Goal: Check status: Check status

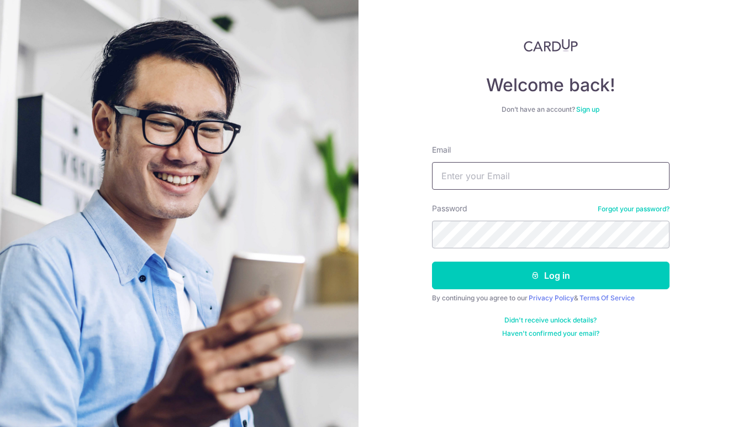
type input "[EMAIL_ADDRESS][DOMAIN_NAME]"
click at [550, 275] on button "Log in" at bounding box center [551, 275] width 238 height 28
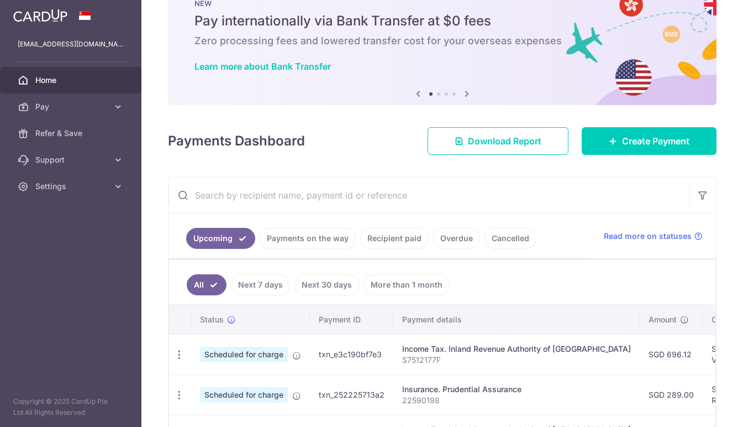
scroll to position [62, 0]
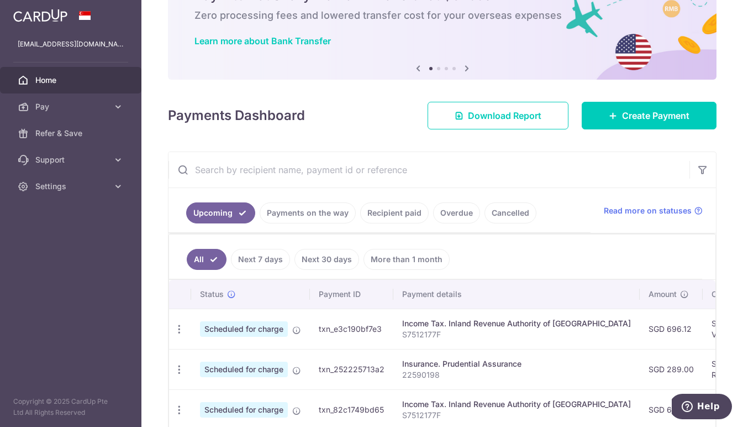
click at [385, 216] on link "Recipient paid" at bounding box center [394, 212] width 69 height 21
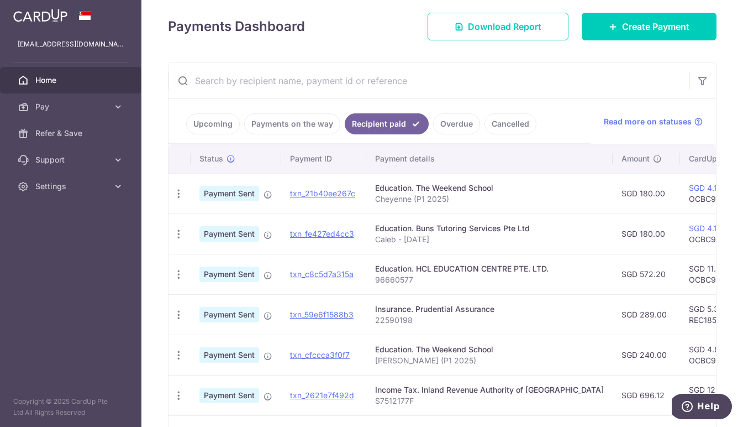
scroll to position [0, 0]
click at [345, 233] on link "txn_fe427ed4cc3" at bounding box center [322, 233] width 64 height 9
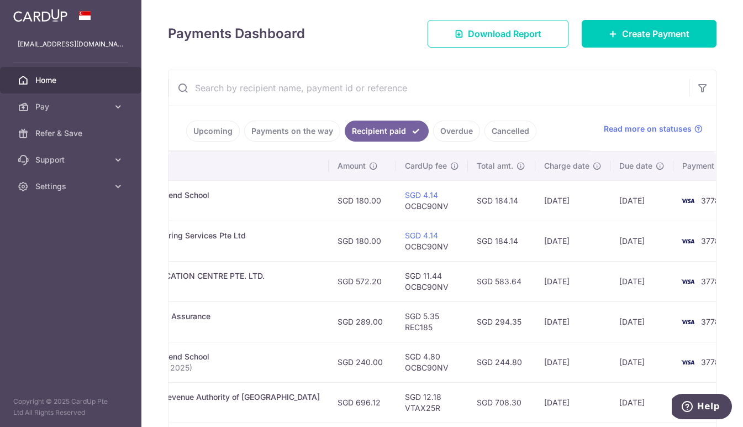
scroll to position [141, 0]
